Goal: Find specific page/section: Find specific page/section

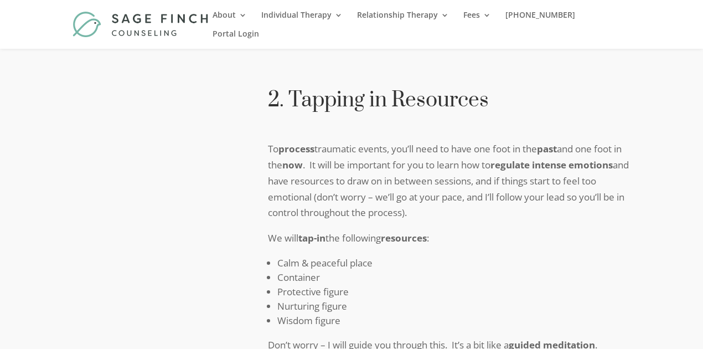
scroll to position [1033, 0]
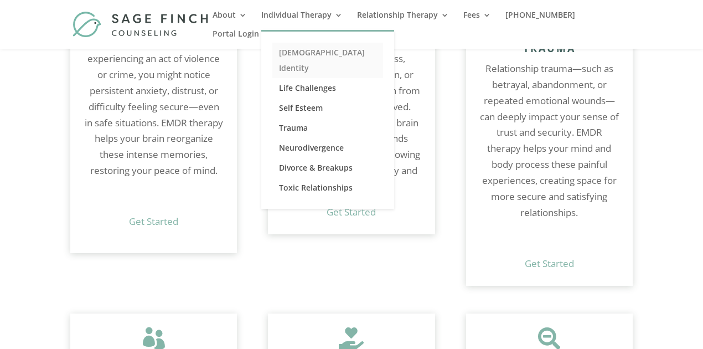
click at [340, 53] on link "[DEMOGRAPHIC_DATA] Identity" at bounding box center [327, 60] width 111 height 35
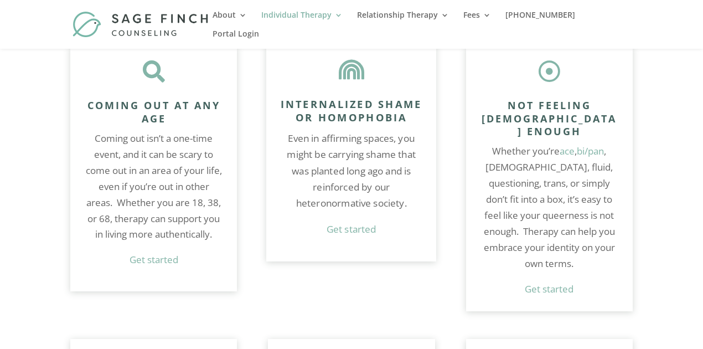
scroll to position [922, 0]
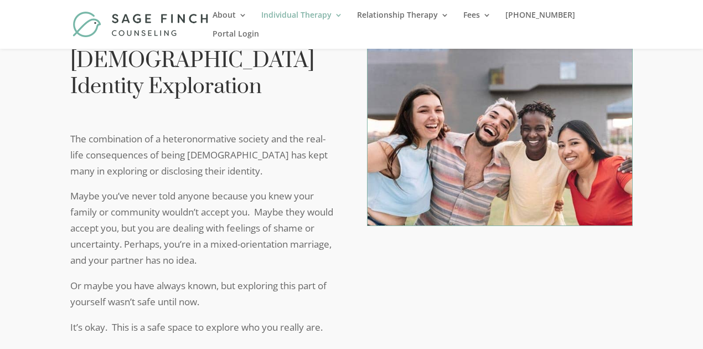
scroll to position [1919, 0]
